Goal: Information Seeking & Learning: Learn about a topic

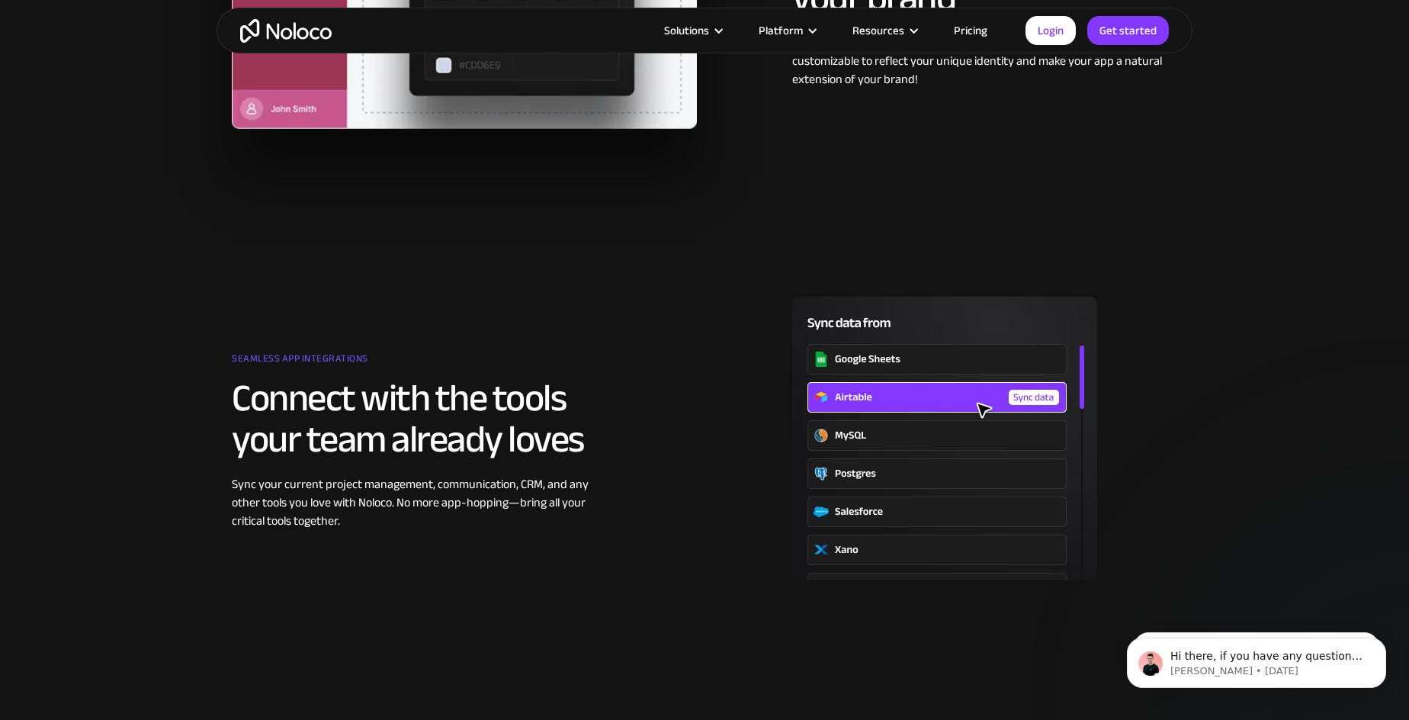
scroll to position [1517, 0]
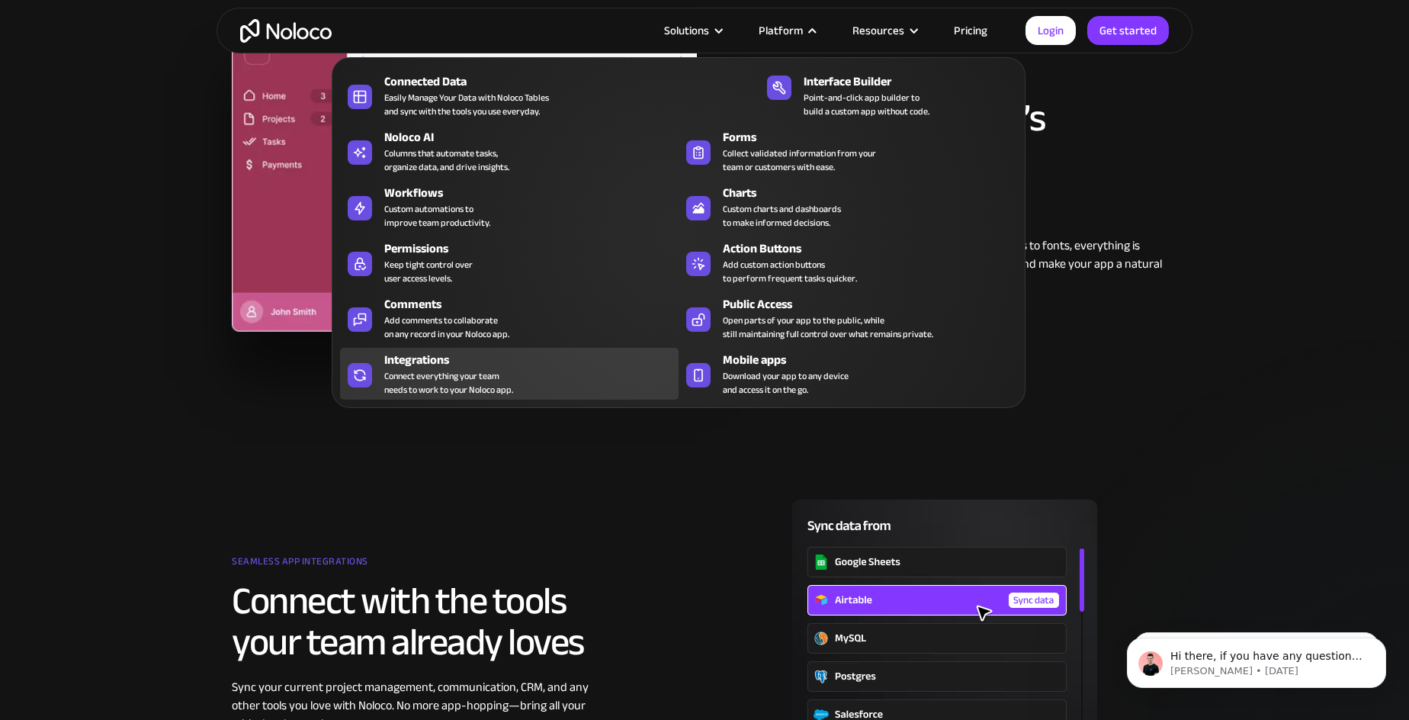
click at [438, 365] on div "Integrations" at bounding box center [534, 360] width 301 height 18
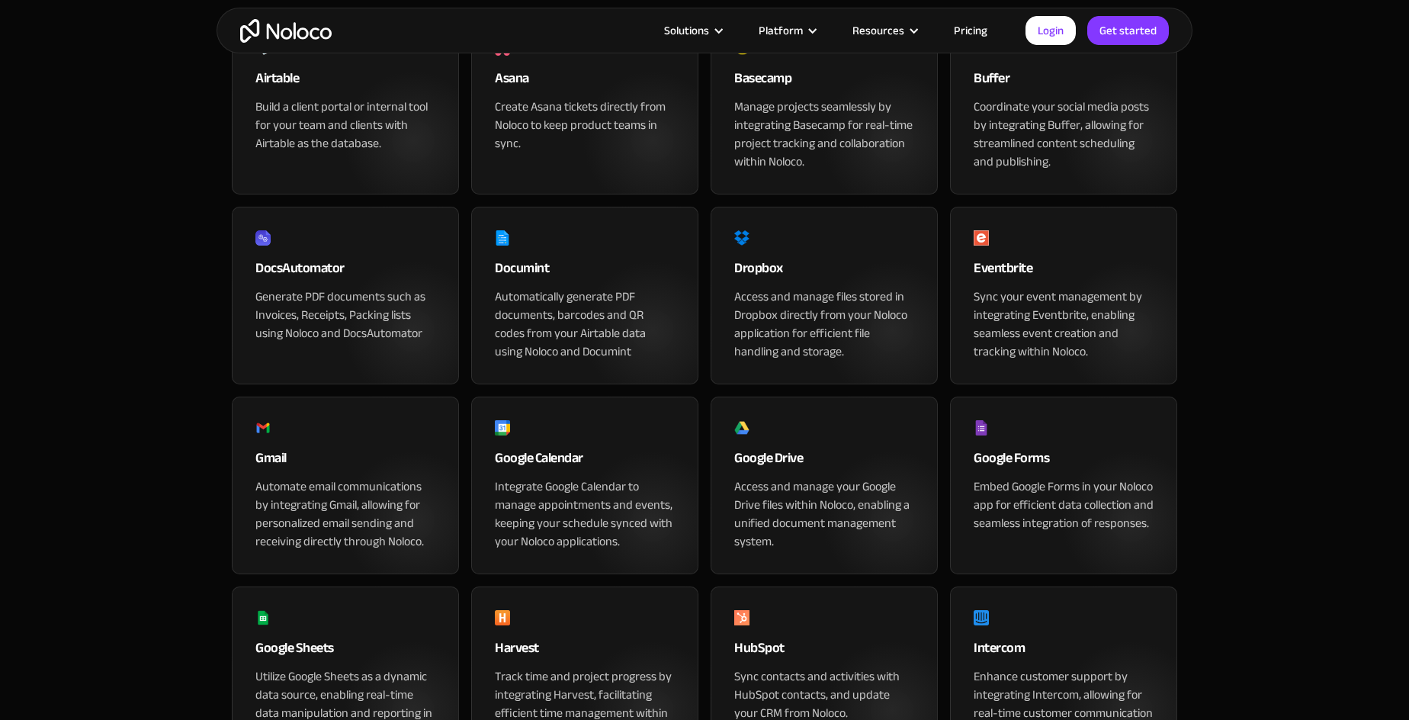
click at [319, 152] on div "Build a client portal or internal tool for your team and clients with Airtable …" at bounding box center [345, 125] width 180 height 55
